Goal: Information Seeking & Learning: Learn about a topic

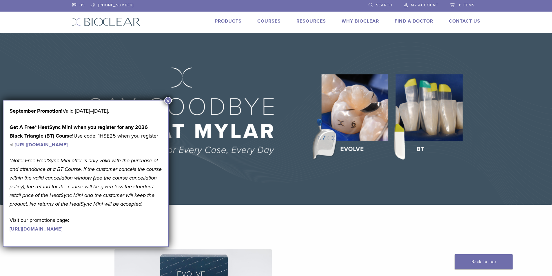
click at [166, 98] on button "×" at bounding box center [168, 101] width 8 height 8
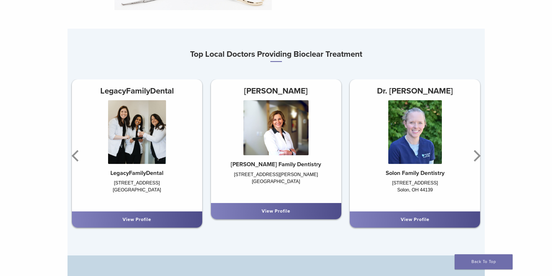
scroll to position [348, 0]
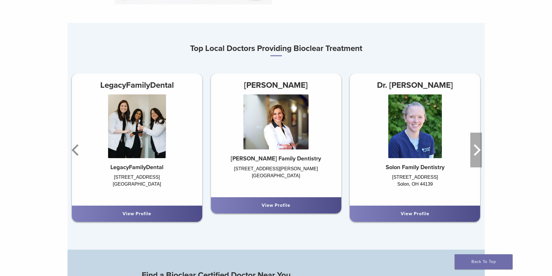
click at [481, 155] on icon "Next" at bounding box center [477, 150] width 12 height 35
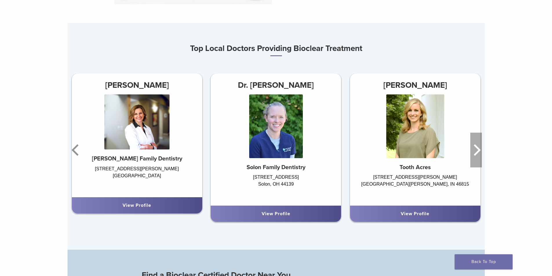
click at [481, 155] on icon "Next" at bounding box center [477, 150] width 12 height 35
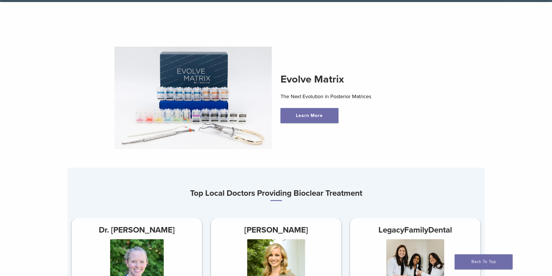
scroll to position [0, 0]
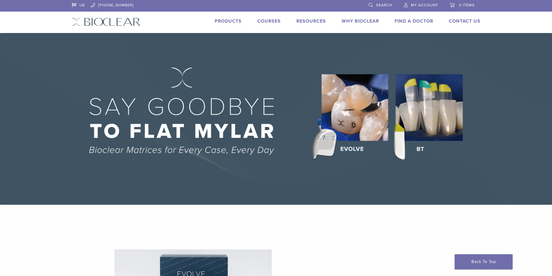
click at [224, 22] on link "Products" at bounding box center [228, 21] width 27 height 6
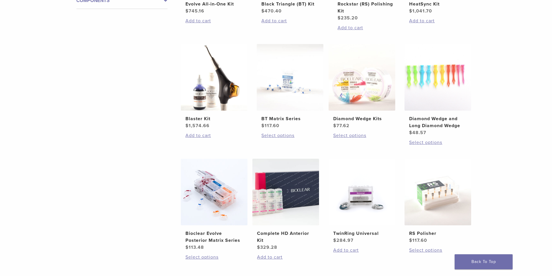
scroll to position [348, 0]
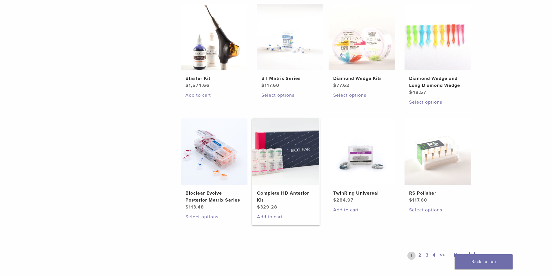
click at [298, 152] on img at bounding box center [286, 152] width 67 height 67
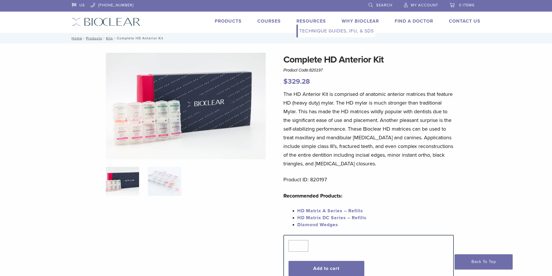
click at [309, 32] on link "Technique Guides, IFU, & SDS" at bounding box center [336, 31] width 77 height 13
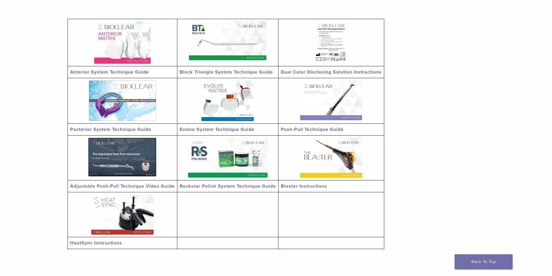
scroll to position [29, 0]
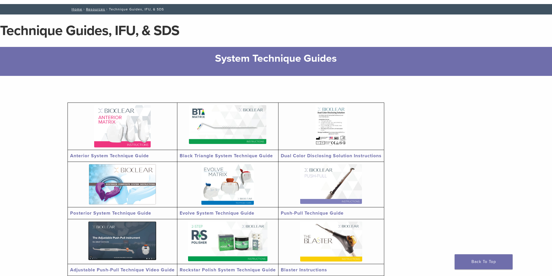
click at [134, 121] on img at bounding box center [122, 126] width 57 height 42
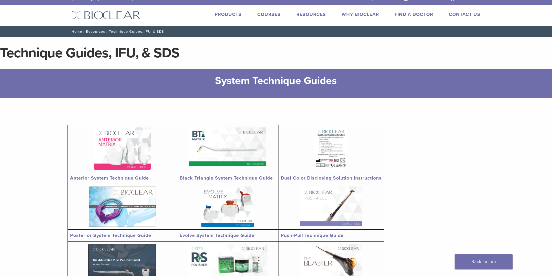
scroll to position [0, 0]
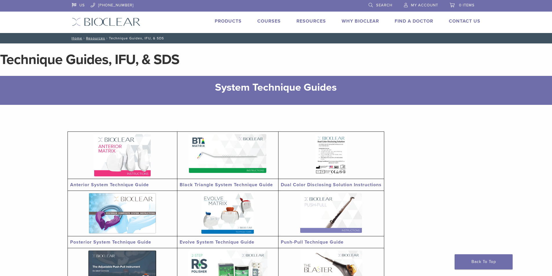
click at [272, 19] on link "Courses" at bounding box center [268, 21] width 23 height 6
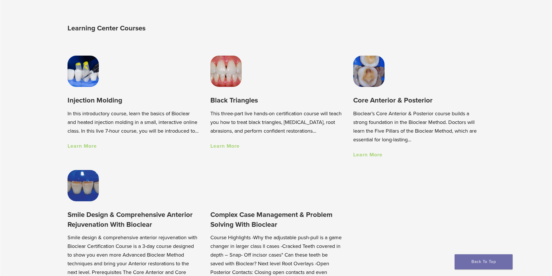
scroll to position [406, 0]
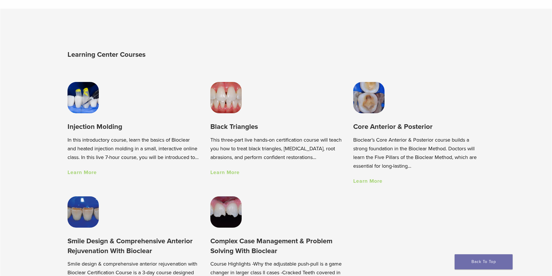
click at [364, 184] on link "Learn More" at bounding box center [367, 181] width 29 height 6
click at [377, 183] on link "Learn More" at bounding box center [367, 181] width 29 height 6
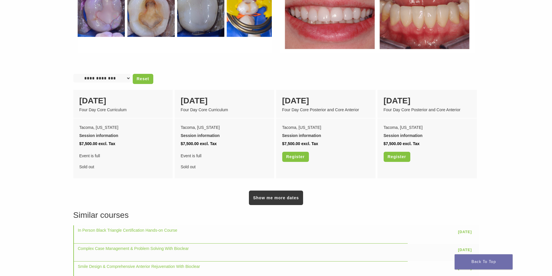
scroll to position [435, 0]
click at [282, 192] on link "Show me more dates" at bounding box center [276, 198] width 54 height 14
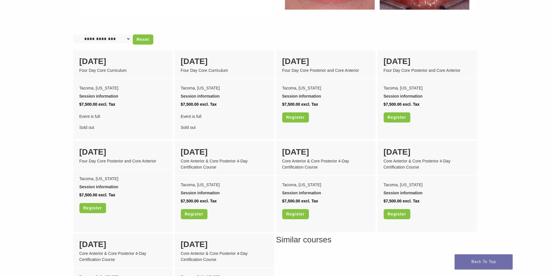
scroll to position [464, 0]
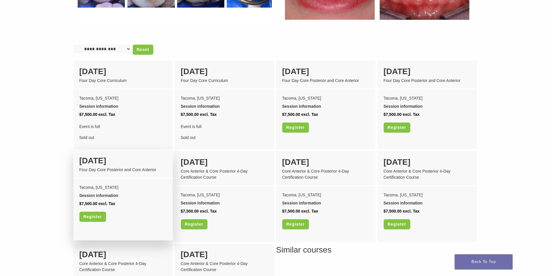
click at [102, 155] on div "[DATE]" at bounding box center [122, 161] width 87 height 12
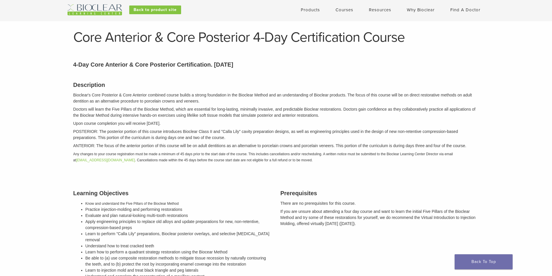
scroll to position [0, 0]
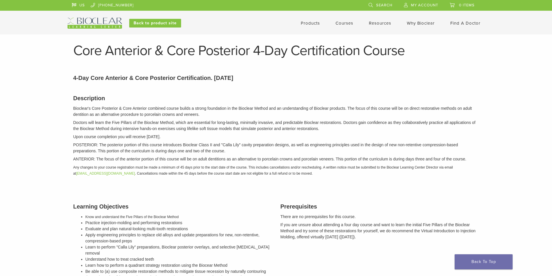
click at [315, 22] on link "Products" at bounding box center [310, 23] width 19 height 5
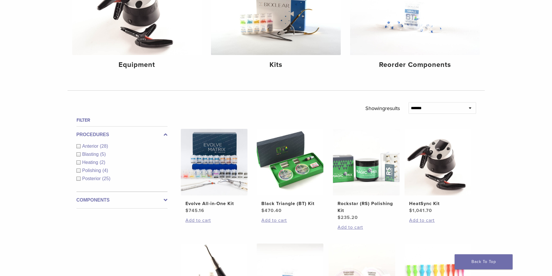
scroll to position [145, 0]
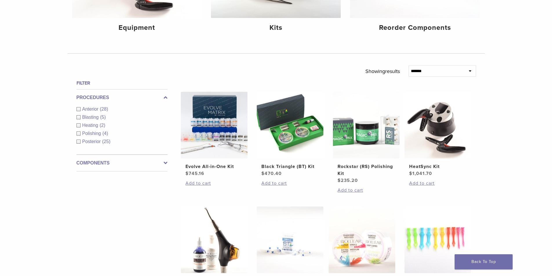
click at [80, 110] on div "Anterior (28)" at bounding box center [122, 109] width 91 height 7
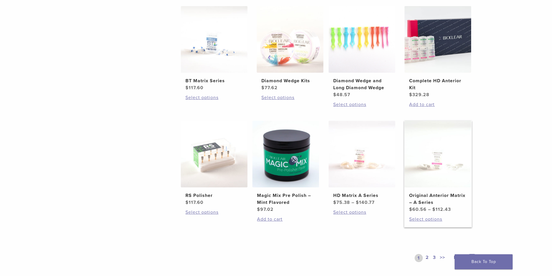
scroll to position [377, 0]
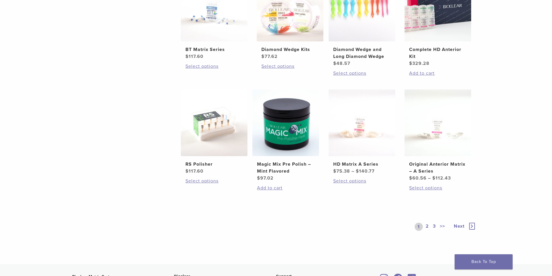
click at [426, 226] on link "2" at bounding box center [428, 227] width 6 height 8
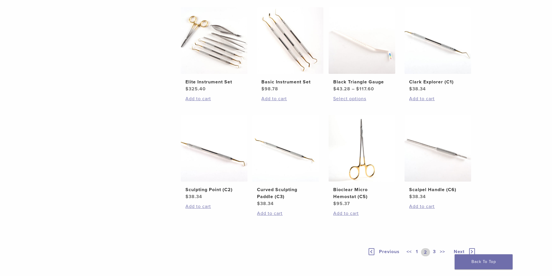
scroll to position [377, 0]
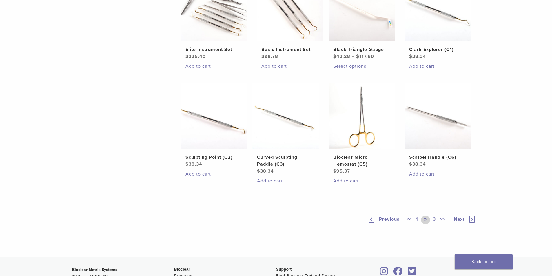
click at [433, 220] on link "3" at bounding box center [434, 220] width 5 height 8
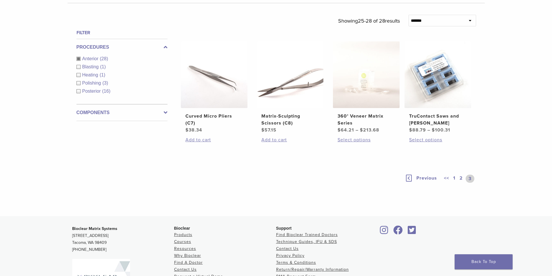
scroll to position [187, 0]
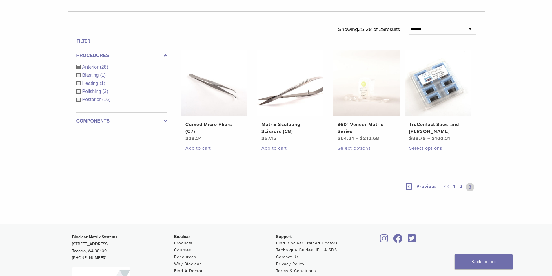
click at [455, 186] on link "1" at bounding box center [454, 187] width 5 height 8
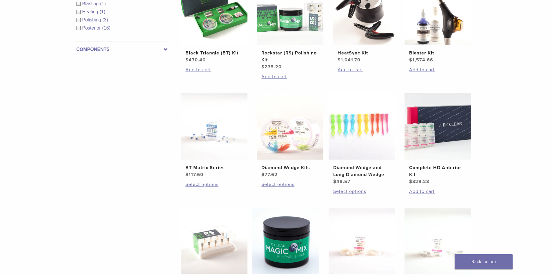
scroll to position [303, 0]
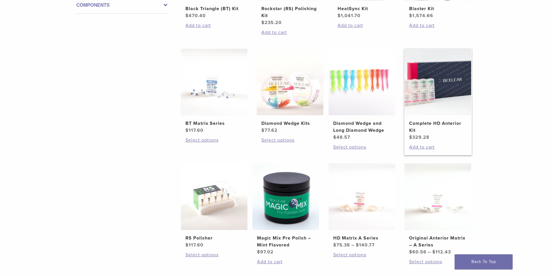
click at [446, 88] on img at bounding box center [438, 82] width 67 height 67
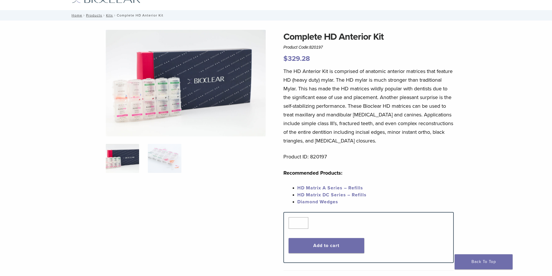
scroll to position [58, 0]
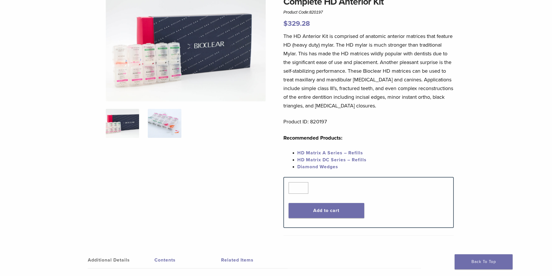
click at [167, 121] on img at bounding box center [164, 123] width 33 height 29
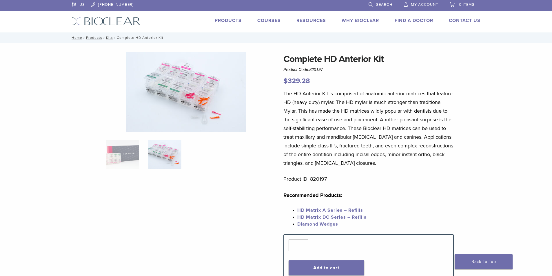
scroll to position [0, 0]
click at [184, 77] on img at bounding box center [186, 93] width 121 height 80
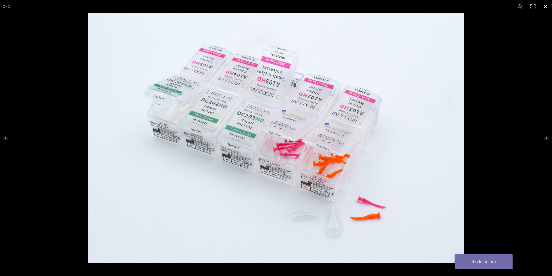
click at [545, 80] on div at bounding box center [364, 151] width 552 height 276
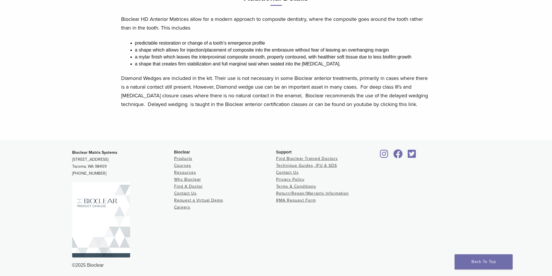
scroll to position [348, 0]
click at [419, 106] on p "Diamond Wedges are included in the kit. Their use is not necessary in some Bioc…" at bounding box center [276, 90] width 310 height 35
click at [414, 103] on p "Diamond Wedges are included in the kit. Their use is not necessary in some Bioc…" at bounding box center [276, 90] width 310 height 35
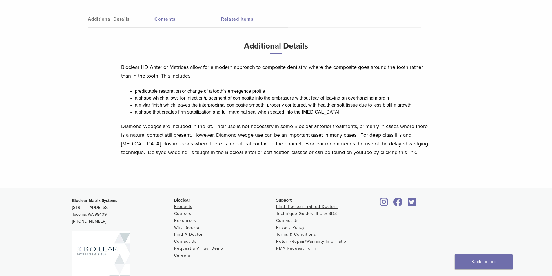
scroll to position [290, 0]
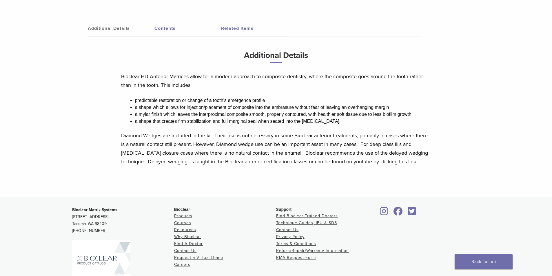
click at [169, 31] on link "Contents" at bounding box center [188, 28] width 67 height 16
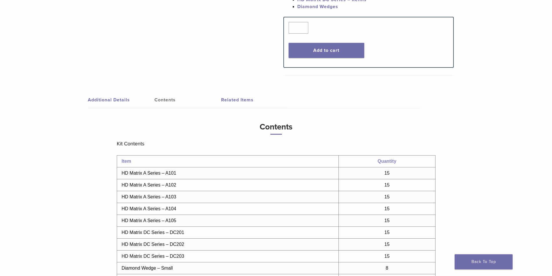
scroll to position [203, 0]
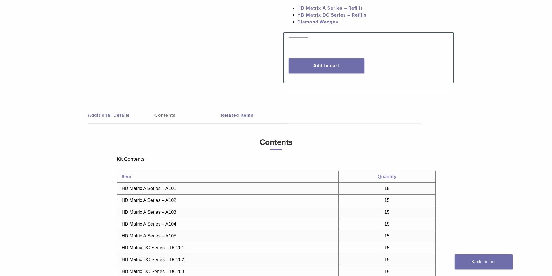
click at [163, 110] on link "Contents" at bounding box center [188, 115] width 67 height 16
click at [163, 114] on link "Contents" at bounding box center [188, 115] width 67 height 16
click at [123, 116] on link "Additional Details" at bounding box center [121, 115] width 67 height 16
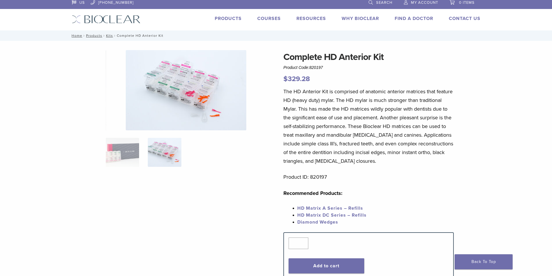
scroll to position [0, 0]
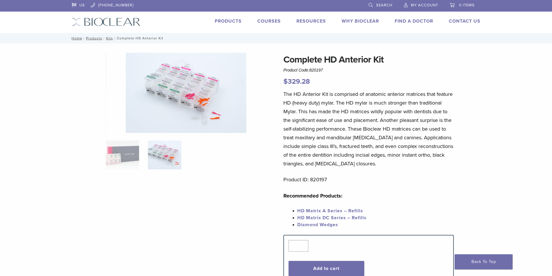
click at [358, 19] on link "Why Bioclear" at bounding box center [360, 21] width 37 height 6
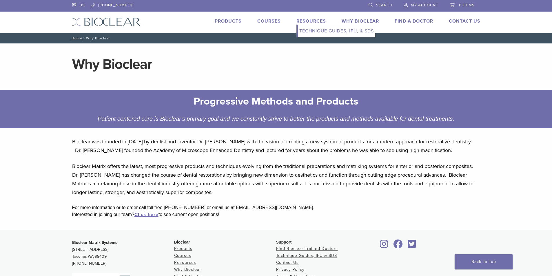
click at [324, 28] on link "Technique Guides, IFU, & SDS" at bounding box center [336, 31] width 77 height 13
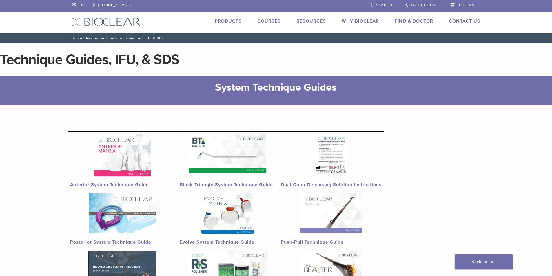
click at [225, 20] on link "Products" at bounding box center [228, 21] width 27 height 6
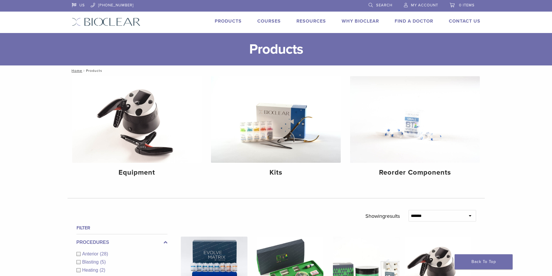
click at [273, 18] on link "Courses" at bounding box center [268, 21] width 23 height 6
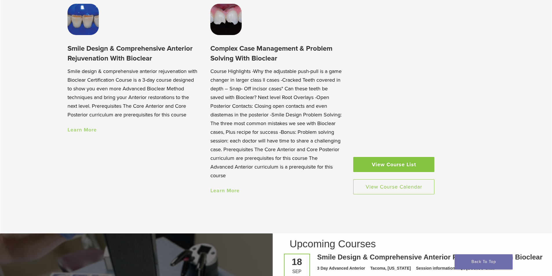
scroll to position [609, 0]
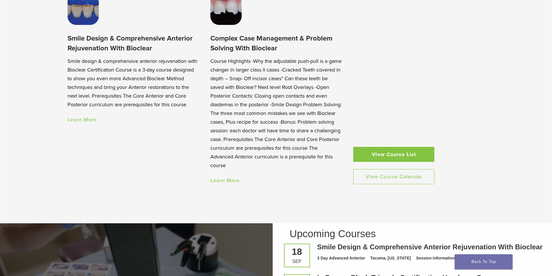
click at [388, 154] on link "View Course List" at bounding box center [393, 154] width 81 height 15
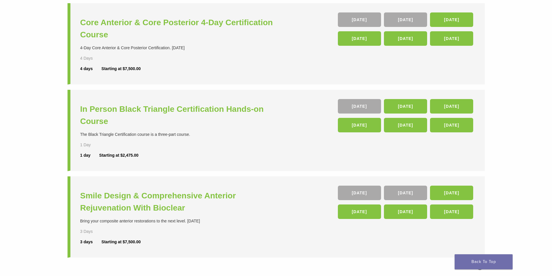
scroll to position [145, 0]
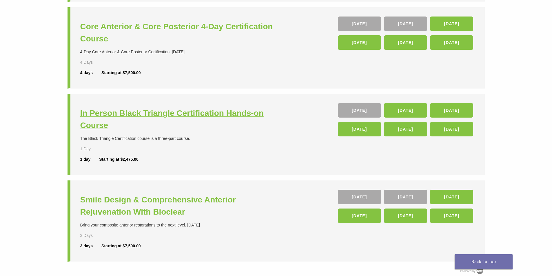
click at [94, 114] on h3 "In Person Black Triangle Certification Hands-on Course" at bounding box center [178, 119] width 197 height 24
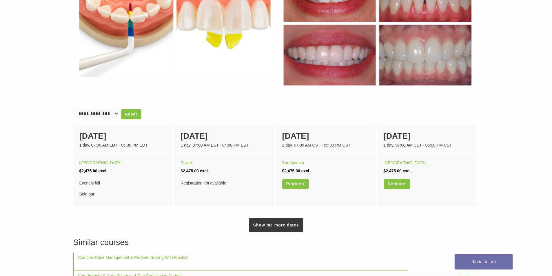
scroll to position [290, 0]
click at [298, 229] on link "Show me more dates" at bounding box center [276, 225] width 54 height 14
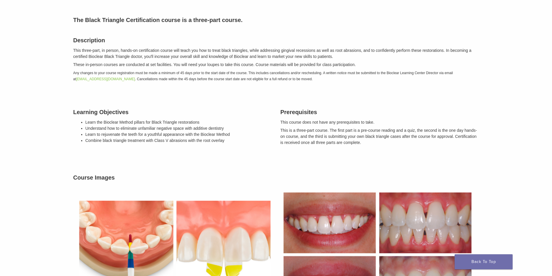
scroll to position [0, 0]
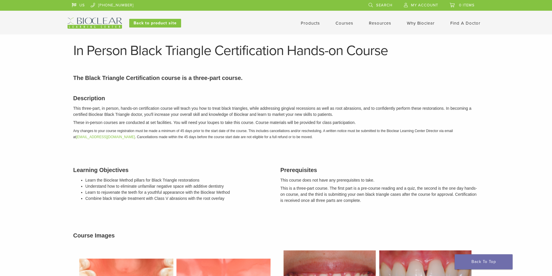
click at [348, 23] on link "Courses" at bounding box center [345, 23] width 18 height 5
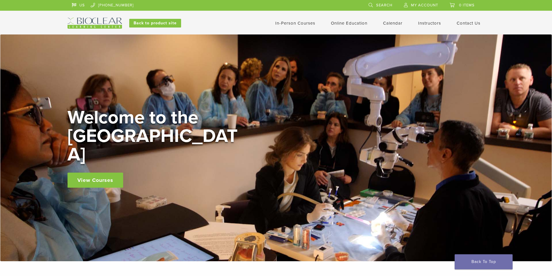
click at [303, 24] on link "In-Person Courses" at bounding box center [295, 23] width 40 height 5
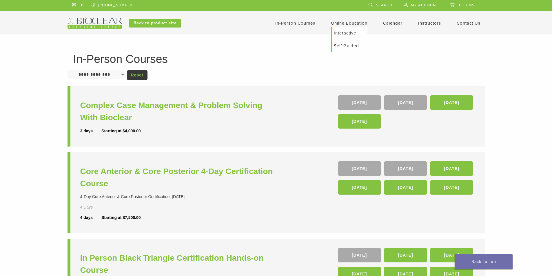
click at [346, 25] on link "Online Education" at bounding box center [349, 23] width 37 height 5
click at [339, 44] on link "Self Guided" at bounding box center [350, 45] width 35 height 13
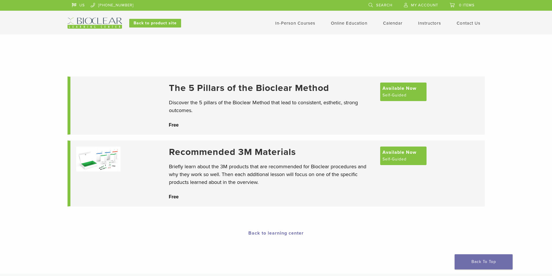
click at [256, 150] on h3 "Recommended 3M Materials" at bounding box center [272, 152] width 206 height 11
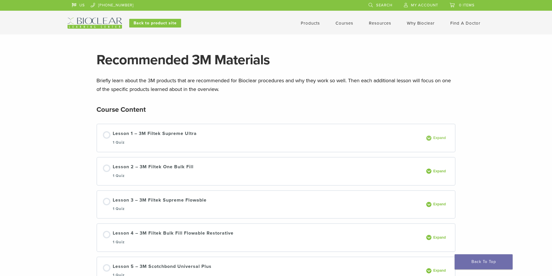
click at [428, 136] on span at bounding box center [429, 138] width 5 height 5
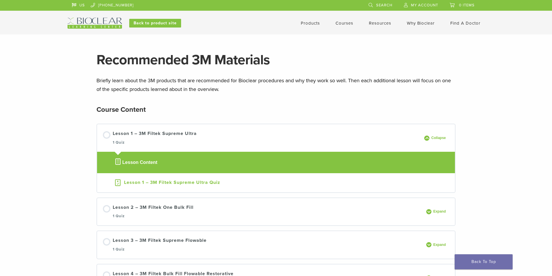
click at [207, 180] on div "Lesson 1 – 3M Filtek Supreme Ultra Quiz" at bounding box center [172, 182] width 96 height 7
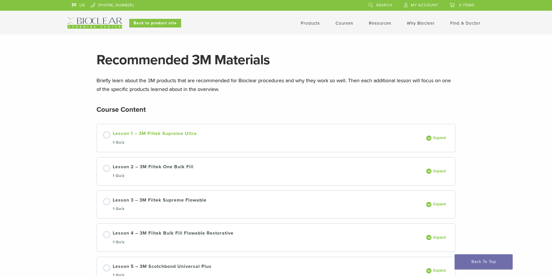
click at [213, 134] on link "Lesson 1 – 3M Filtek Supreme Ultra 1 Quiz" at bounding box center [263, 138] width 320 height 16
click at [307, 21] on link "Products" at bounding box center [310, 23] width 19 height 5
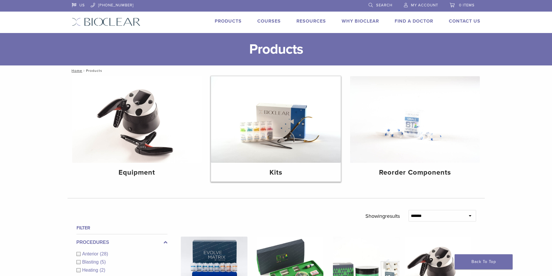
click at [285, 138] on img at bounding box center [276, 119] width 130 height 87
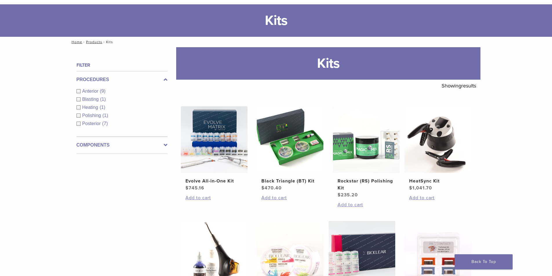
scroll to position [29, 0]
click at [225, 155] on img at bounding box center [214, 139] width 67 height 67
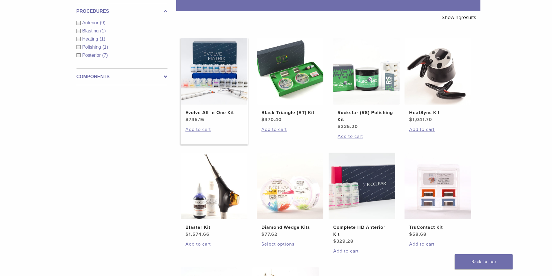
scroll to position [87, 0]
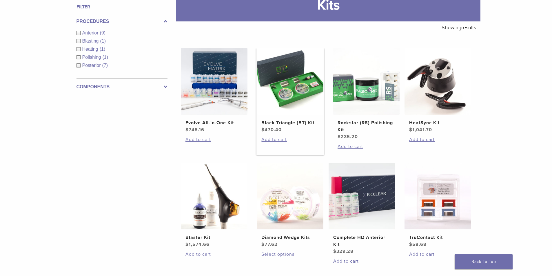
click at [283, 95] on img at bounding box center [290, 81] width 67 height 67
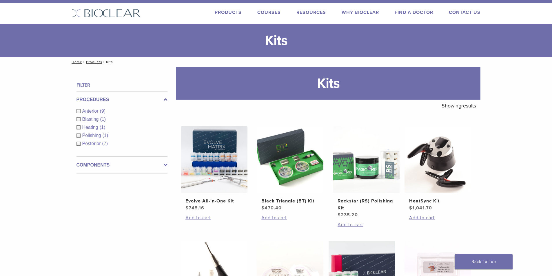
scroll to position [0, 0]
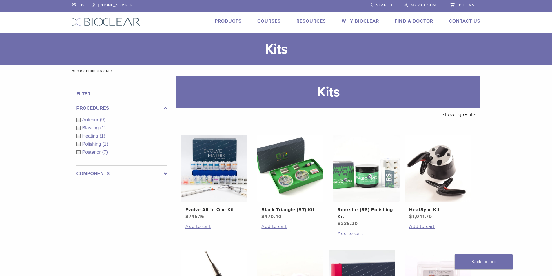
click at [261, 19] on link "Courses" at bounding box center [268, 21] width 23 height 6
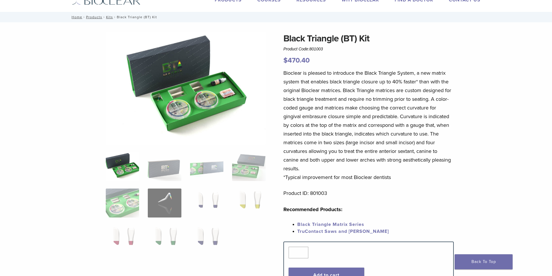
scroll to position [29, 0]
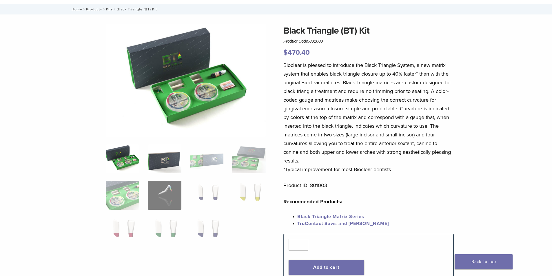
click at [162, 164] on img at bounding box center [164, 158] width 33 height 29
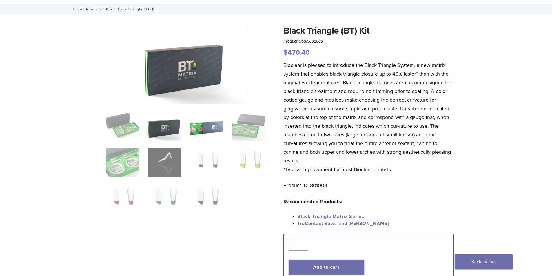
click at [216, 133] on img at bounding box center [206, 126] width 33 height 29
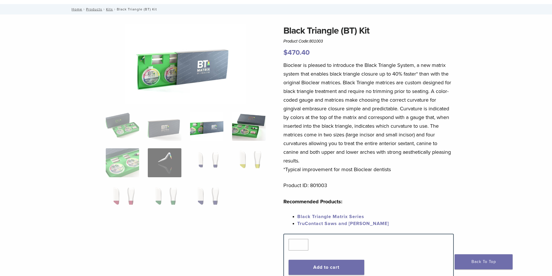
click at [258, 133] on img at bounding box center [248, 126] width 33 height 29
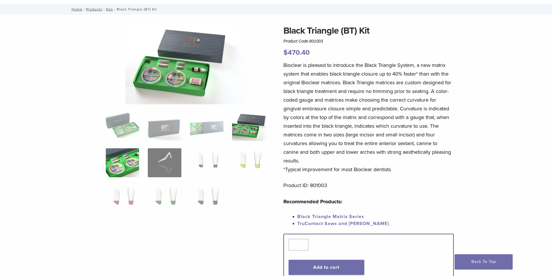
click at [135, 155] on img at bounding box center [122, 162] width 33 height 29
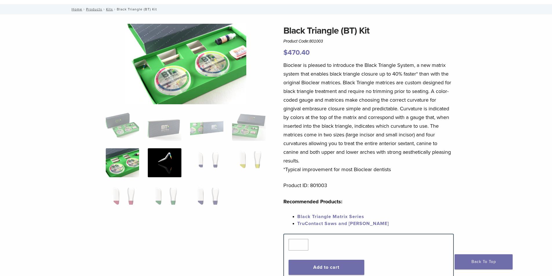
click at [151, 156] on img at bounding box center [164, 162] width 33 height 29
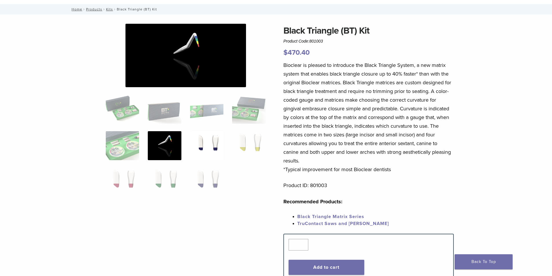
click at [196, 154] on img at bounding box center [206, 145] width 33 height 29
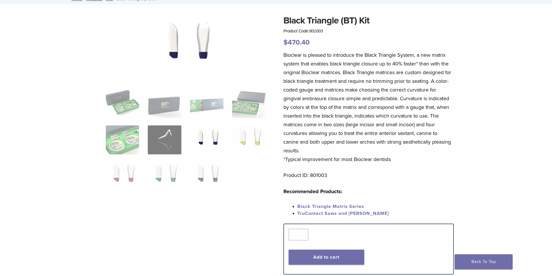
scroll to position [0, 0]
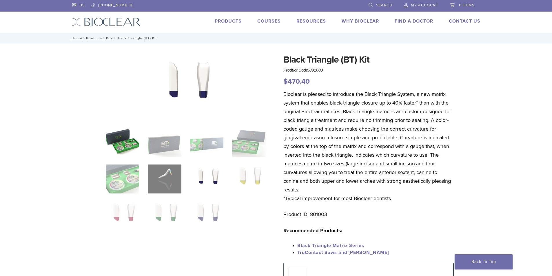
click at [123, 136] on img at bounding box center [122, 142] width 33 height 29
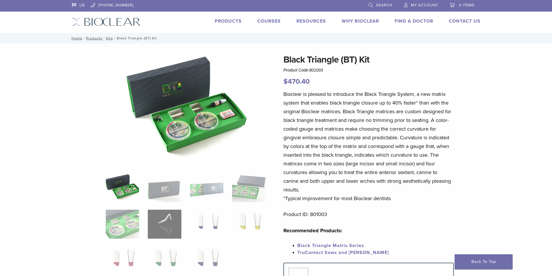
click at [184, 130] on img at bounding box center [186, 109] width 160 height 113
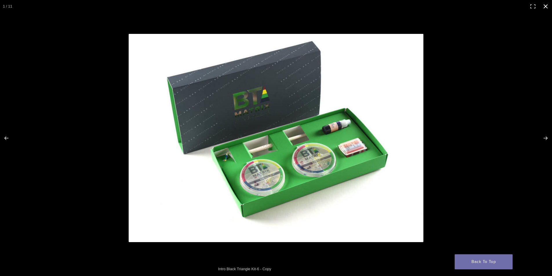
click at [89, 166] on div at bounding box center [276, 138] width 552 height 276
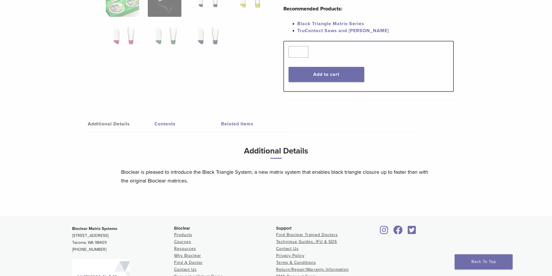
scroll to position [232, 0]
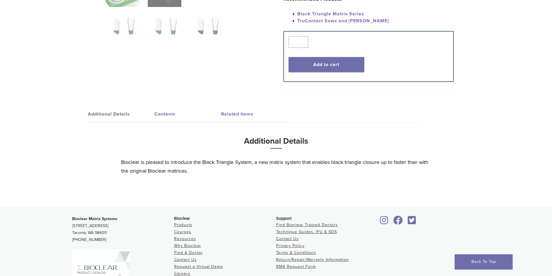
click at [168, 112] on link "Contents" at bounding box center [188, 114] width 67 height 16
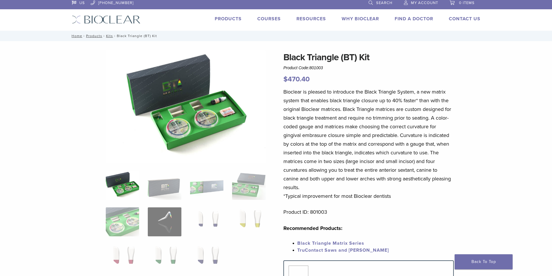
scroll to position [0, 0]
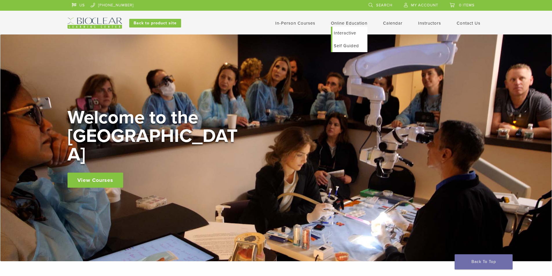
click at [345, 35] on link "Interactive" at bounding box center [350, 33] width 35 height 13
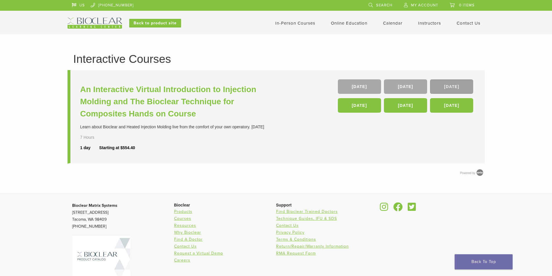
click at [443, 89] on link "22 Nov" at bounding box center [451, 86] width 43 height 14
click at [338, 47] on link "Self Guided" at bounding box center [350, 45] width 35 height 13
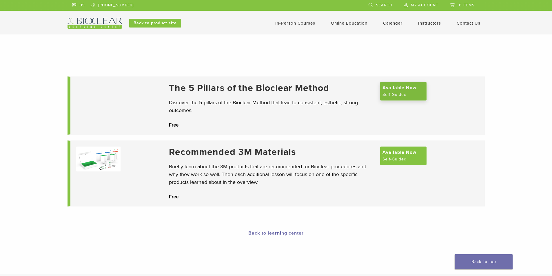
click at [395, 87] on span "Available Now" at bounding box center [400, 87] width 34 height 7
